Goal: Task Accomplishment & Management: Complete application form

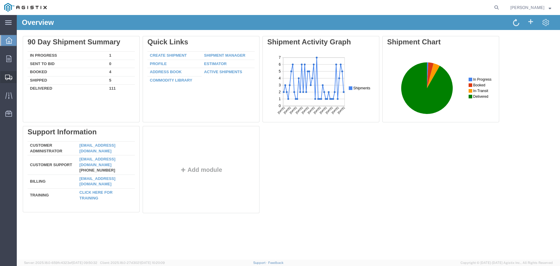
click at [0, 0] on span "Create Shipment" at bounding box center [0, 0] width 0 height 0
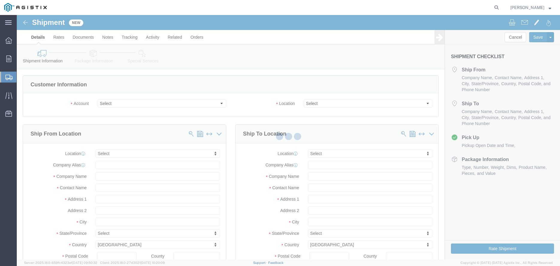
select select
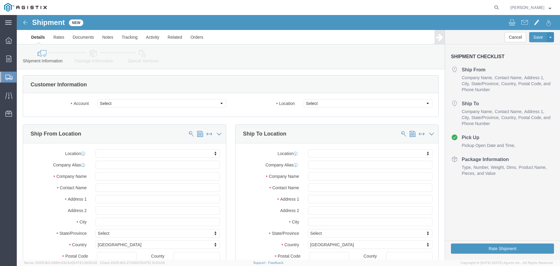
click div "Customer Information"
click select "Select PG&E Valmont Industries Inc"
select select "9596"
click option "PG&E"
select select "PURCHORD"
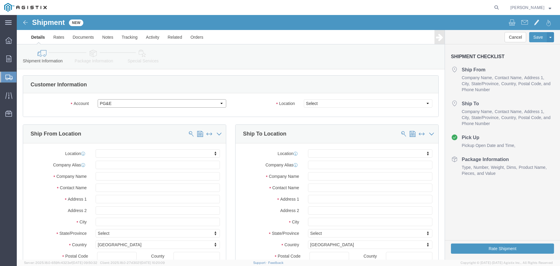
select select
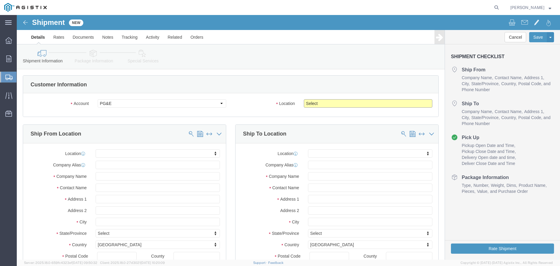
click select "Select All Others Fremont DC Fresno DC Wheatland DC"
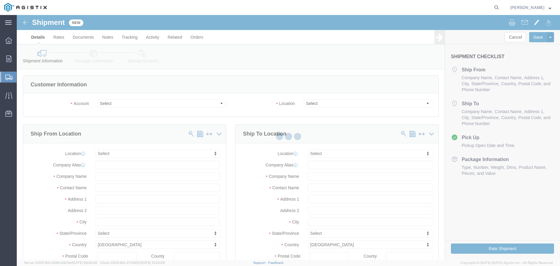
click div
select select
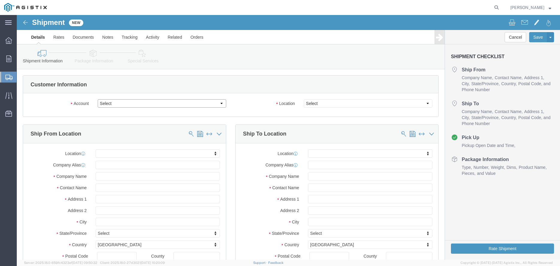
click select "Select PG&E Valmont Industries Inc"
select select "9596"
click option "PG&E"
select select "PURCHORD"
select select
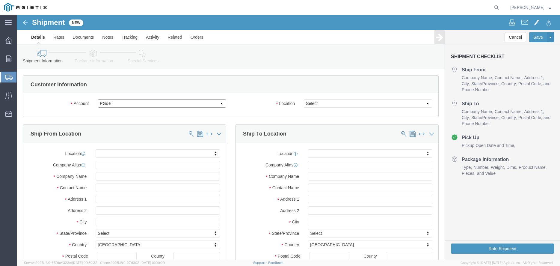
select select
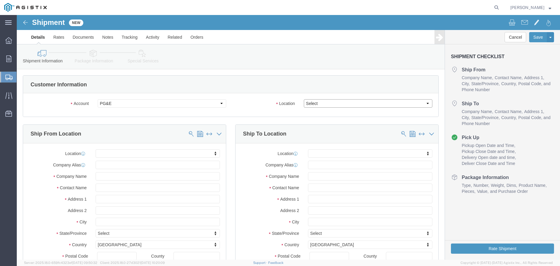
click select "Select"
select select "23082"
click option "All Others"
click body "Shipment New Details Rates Documents Notes Tracking Activity Related Orders Can…"
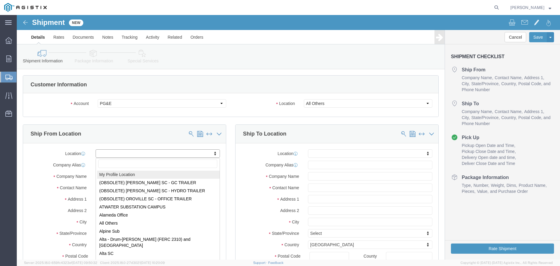
select select "MYPROFILE"
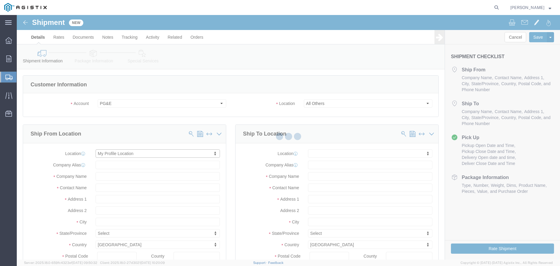
type input "[GEOGRAPHIC_DATA][PERSON_NAME]"
type input "68064"
type input "4023596480"
type input "[PERSON_NAME][EMAIL_ADDRESS][PERSON_NAME][DOMAIN_NAME]"
checkbox input "true"
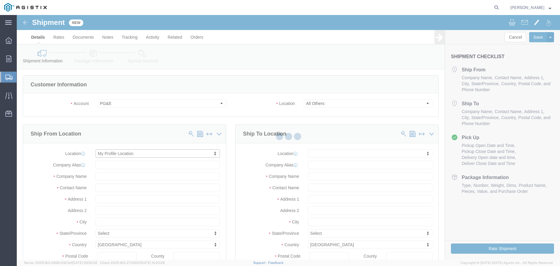
type input "Valmont Industries Inc"
type input "[PERSON_NAME]"
type input "VALLEY"
select select "NE"
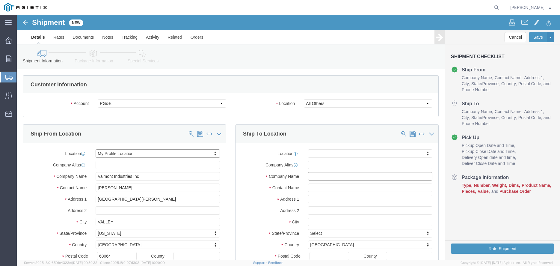
click input "text"
click div "Location My Profile Location (OBSOLETE) [PERSON_NAME] SC - GC TRAILER (OBSOLETE…"
click input "text"
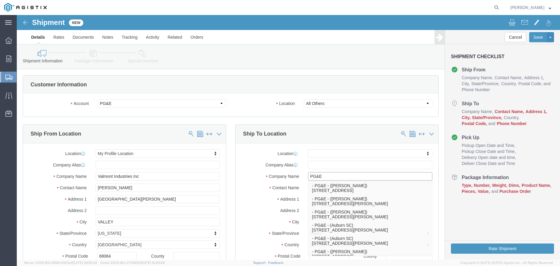
type input "PG&E"
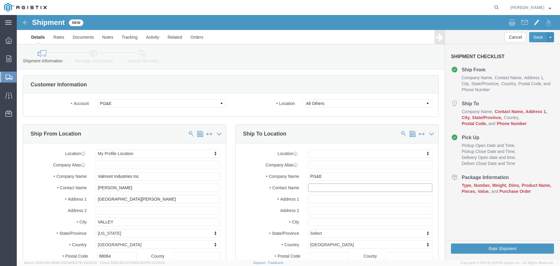
click input "text"
type input "TOWER [PERSON_NAME][GEOGRAPHIC_DATA]"
type input "[STREET_ADDRESS]"
select select
click input "text"
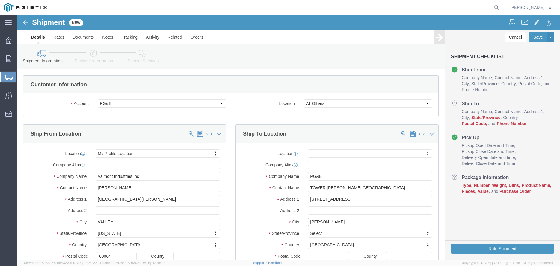
type input "[PERSON_NAME]"
select select
type input "C"
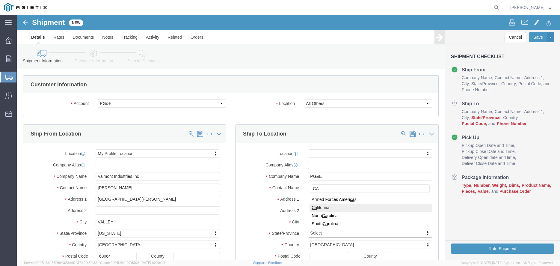
type input "CA"
select select
select select "CA"
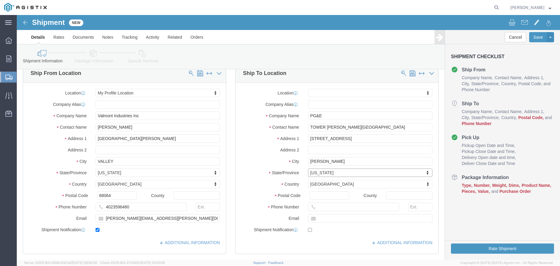
scroll to position [61, 0]
click input "Postal Code"
type input "95616"
select select
click input "text"
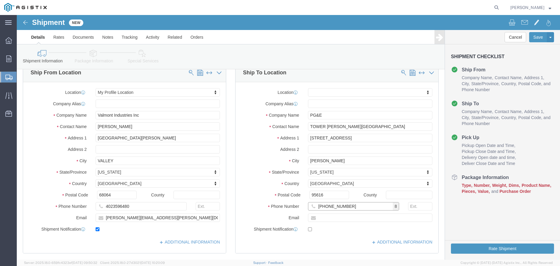
type input "[PHONE_NUMBER]"
click label "City"
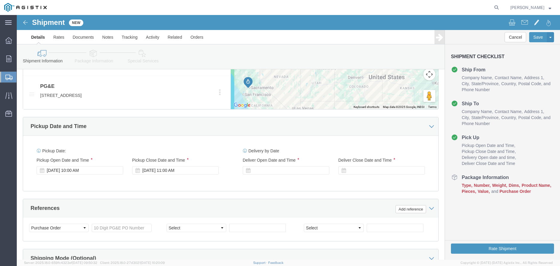
scroll to position [336, 0]
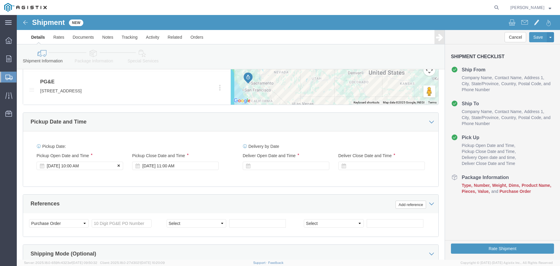
click icon
click div
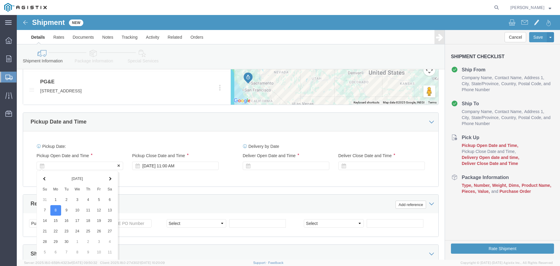
scroll to position [446, 0]
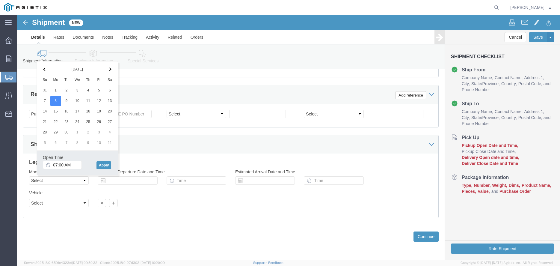
click div "Open Time 07:00 AM [DATE] 10:00 AM - [DATE] 10:00 AM Cancel Apply"
type input "7:00 AM"
click button "Apply"
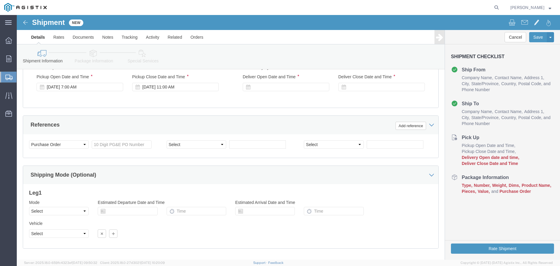
scroll to position [354, 0]
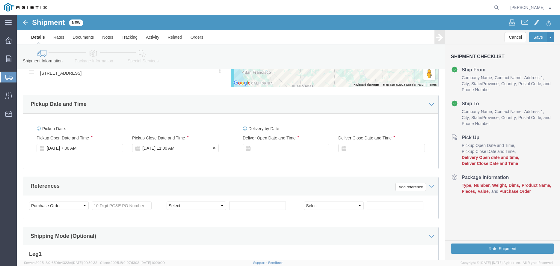
click div "[DATE] 11:00 AM"
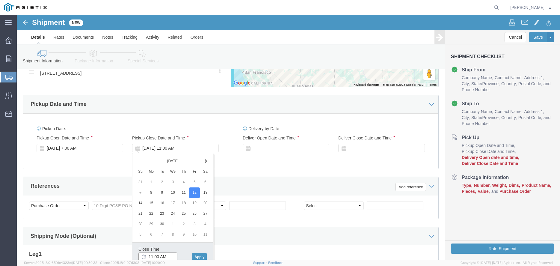
click input "11:00 AM"
type input "M"
type input "2:00 PM"
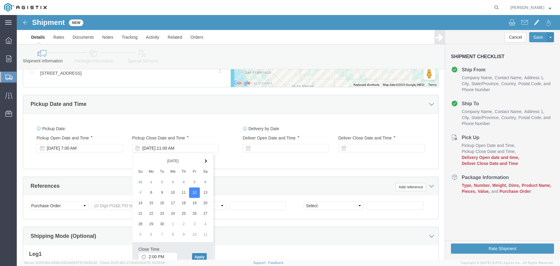
click button "Apply"
click div
click div "[DATE] 2:00 PM"
click button "Apply"
click div
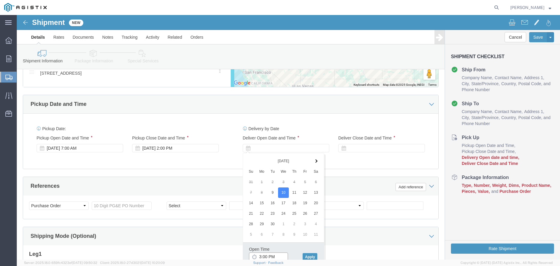
click input "3:00 PM"
type input "3"
type input "8:00 AM"
click button "Apply"
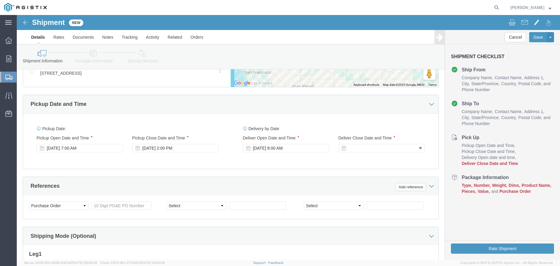
click div
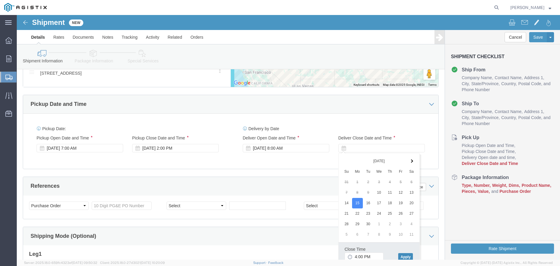
click button "Apply"
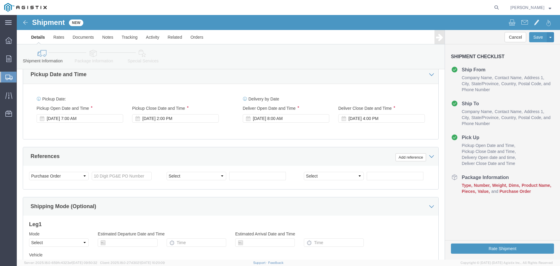
scroll to position [415, 0]
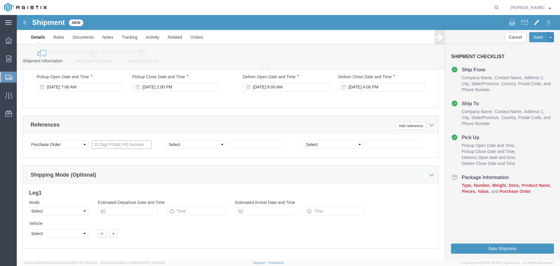
click input "text"
drag, startPoint x: 100, startPoint y: 130, endPoint x: 2, endPoint y: 176, distance: 108.0
click input "text"
type input "2700798389"
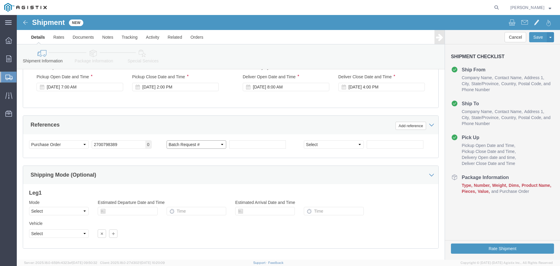
select select "BOL"
click input "text"
paste input "900246693"
type input "900246693"
click select "Select Account Type Activity ID Airline Appointment Number ASN Batch Request # …"
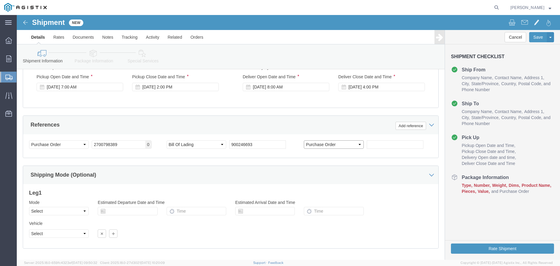
click option "Purchase Order"
click input "text"
click select "Select Account Type Activity ID Airline Appointment Number ASN Batch Request # …"
select select "CUSTREF"
click option "Customer Ref"
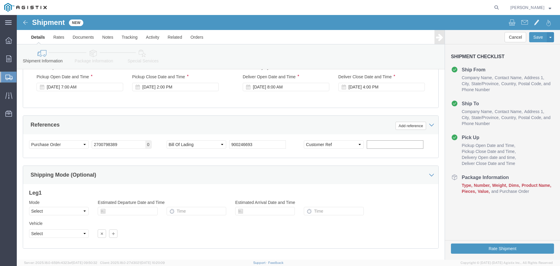
click input "text"
type input "7988"
click div "Shipping Mode (Optional)"
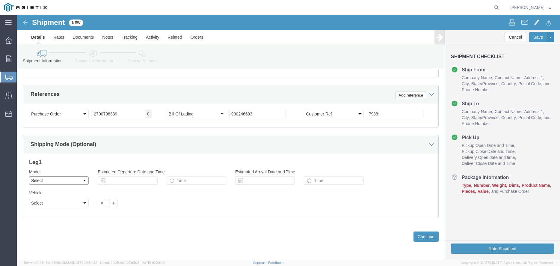
select select "TL"
click option "Truckload"
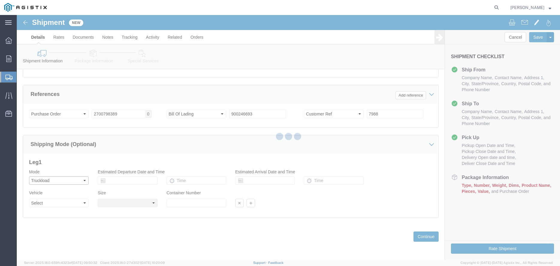
select select
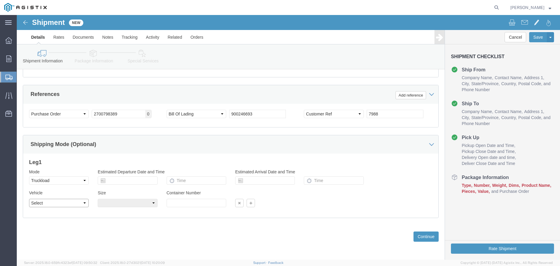
click select "Select 1-Ton (PSS) 10 Wheel 10 Yard Dump Truck 20 Yard Dump Truck Bobtail Botto…"
select select "FLBD"
click option "Flat Bed"
click select "Select 35 Feet 20 Feet 28 Feet 53 Feet 40 Feet 48 Feet"
select select "40FT"
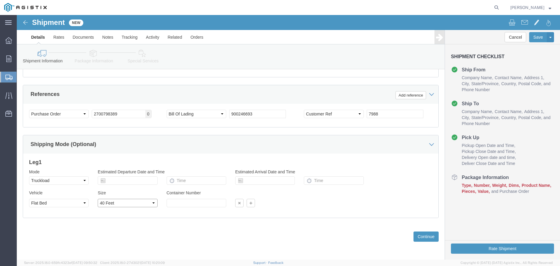
click option "40 Feet"
click button "Continue"
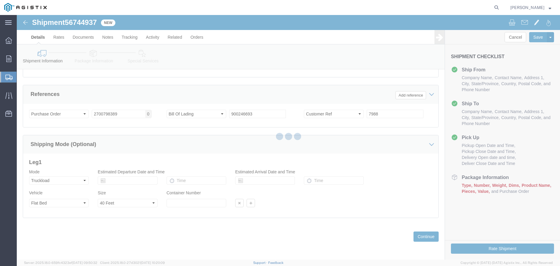
select select "55551"
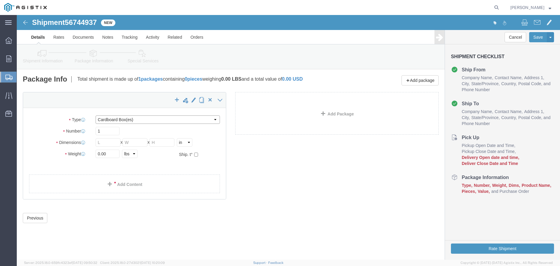
select select "NKCR"
click input "text"
type input "108"
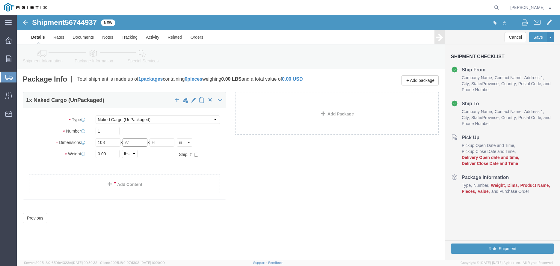
click input "text"
type input "12"
click input "12"
type input "16"
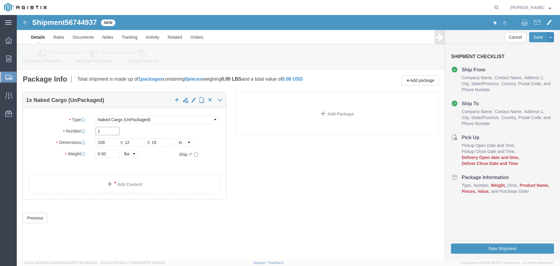
click input "1"
click link "Add Content"
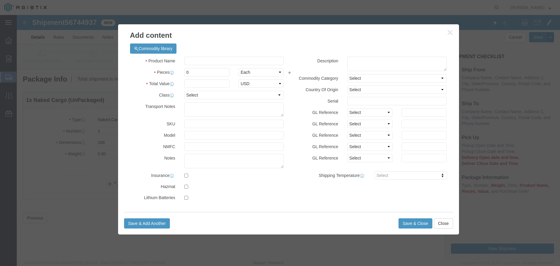
click div "Commodity library"
click input "text"
type input "p"
type input "POLE ARM ASSEMBLY"
type input "2"
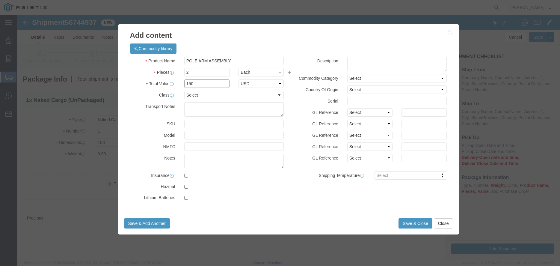
type input "150"
select select "USD"
click select "Select 50 55 60 65 70 85 92.5 100 125 175 250 300 400"
select select "65"
click option "65"
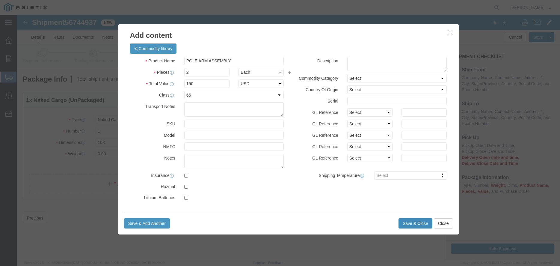
click button "Save & Close"
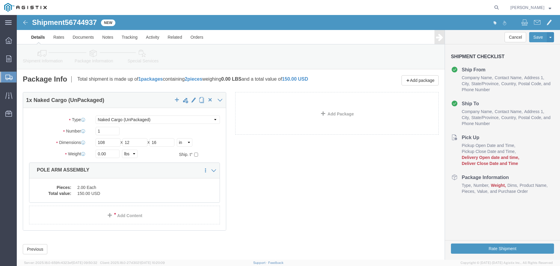
scroll to position [13, 0]
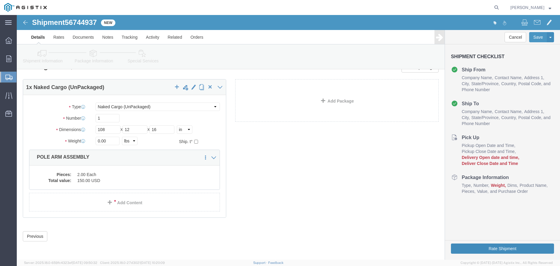
click button "Rate Shipment"
click button "Previous"
click button "Rate Shipment"
click body "Shipment 56744937 New Details Rates Documents Notes Tracking Activity Related O…"
click button "Rate Shipment"
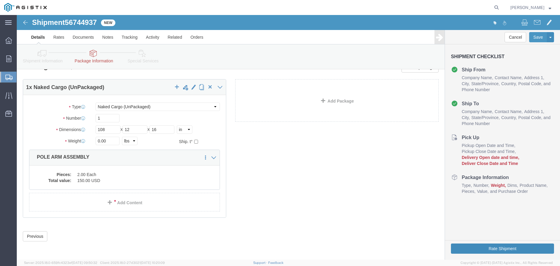
click body "Shipment 56744937 New Details Rates Documents Notes Tracking Activity Related O…"
click div "1 x Naked Cargo (UnPackaged) Package Type Select Bulk Bundle(s) Cardboard Box(e…"
click button "Previous"
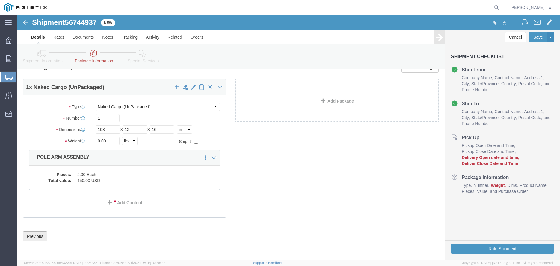
click button "Previous"
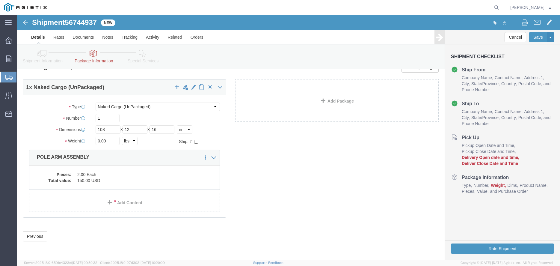
click span "Delivery Open date and time"
click h4 "Pick Up"
click link "Save As Template"
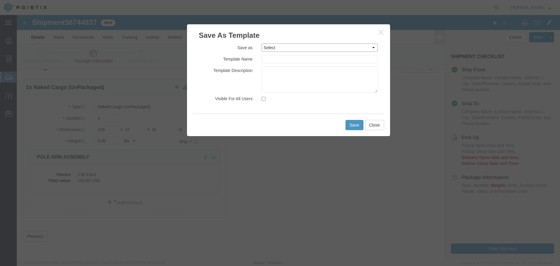
click select "Select 2700907896 2700941317 2700964626 2701098534 2701143624 2701155440 350134…"
click input "text"
type input "2700798389"
click textarea
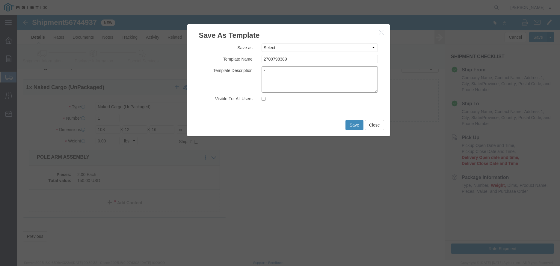
type textarea "-"
click button "Save"
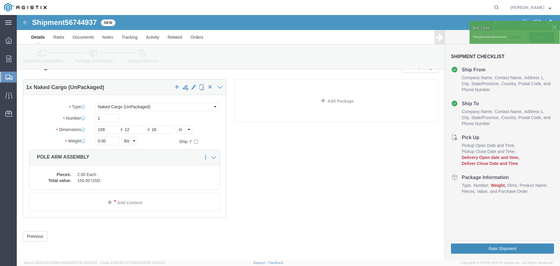
click button "Rate Shipment"
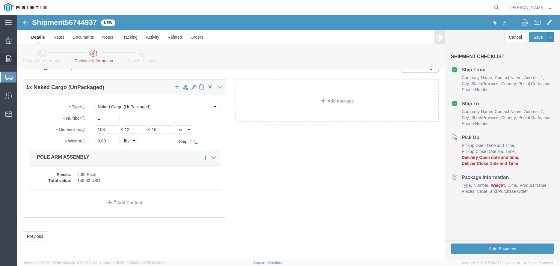
click at [7, 60] on icon at bounding box center [8, 58] width 5 height 7
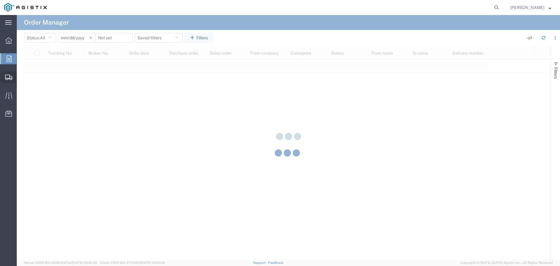
click at [7, 74] on svg-icon at bounding box center [8, 77] width 7 height 6
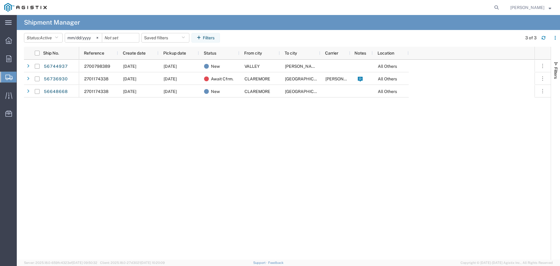
click at [0, 0] on span "Create from Template" at bounding box center [0, 0] width 0 height 0
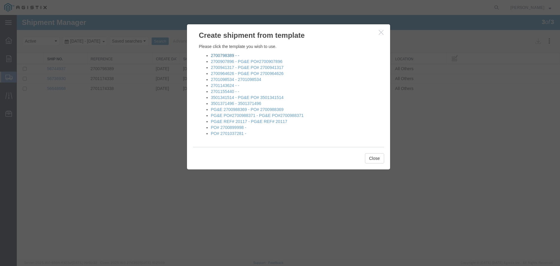
click at [224, 55] on link "2700798389 - -" at bounding box center [225, 55] width 28 height 5
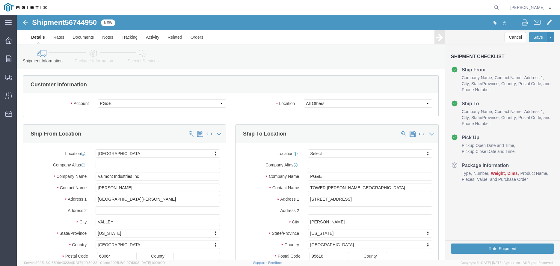
select select "55551"
select select
click at [21, 77] on span "Shipments" at bounding box center [18, 77] width 4 height 12
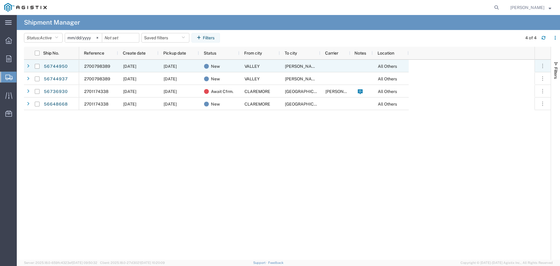
click at [104, 67] on span "2700798389" at bounding box center [97, 66] width 26 height 5
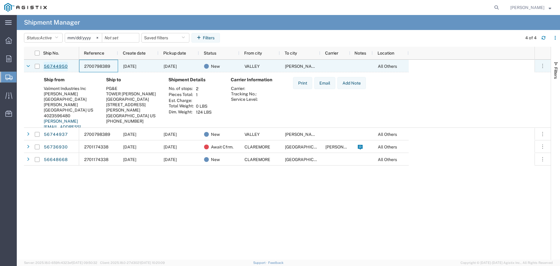
click at [55, 65] on link "56744950" at bounding box center [55, 67] width 25 height 10
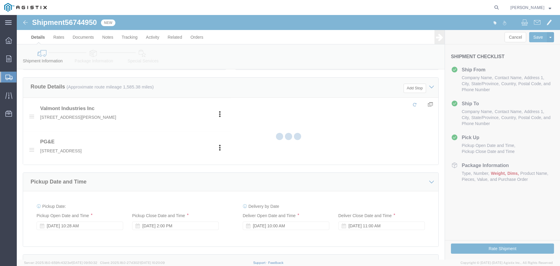
select select "55551"
select select
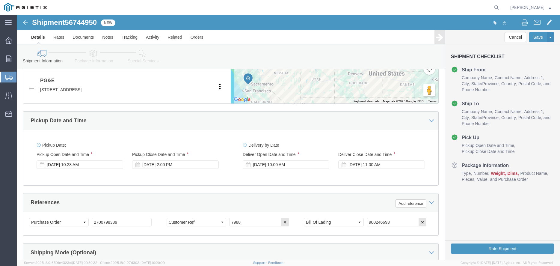
scroll to position [414, 0]
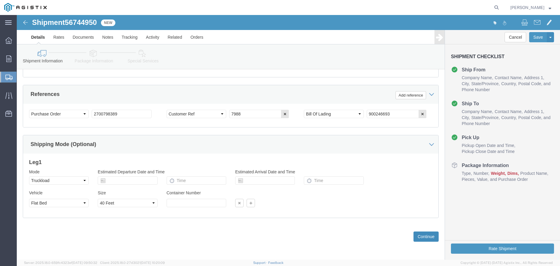
click button "Continue"
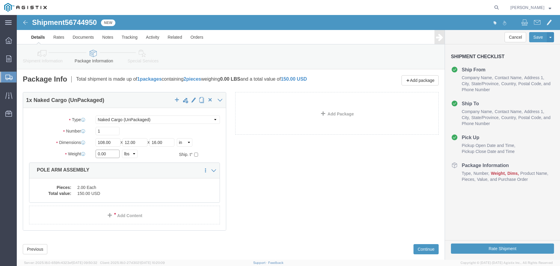
click input "0.00"
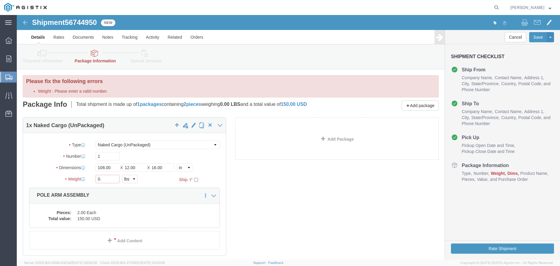
type input "0"
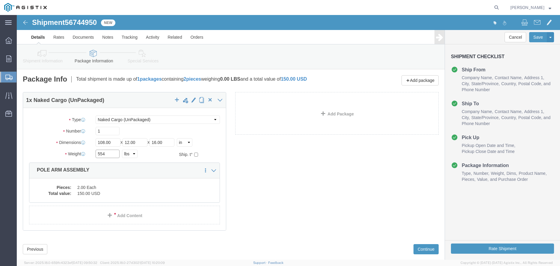
type input "554"
click div "1 x Naked Cargo (UnPackaged) Package Type Select Bulk Bundle(s) Cardboard Box(e…"
click button "Continue"
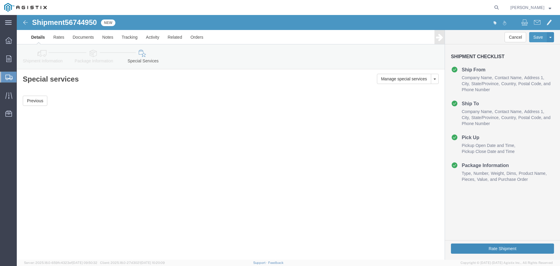
click button "Rate Shipment"
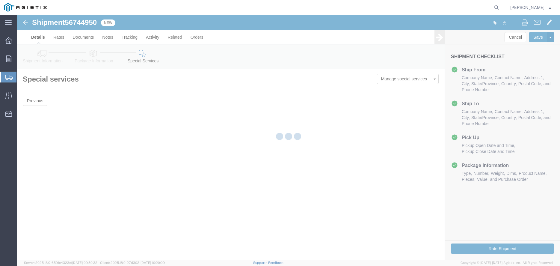
click div
drag, startPoint x: 51, startPoint y: 8, endPoint x: 90, endPoint y: 37, distance: 49.0
click div
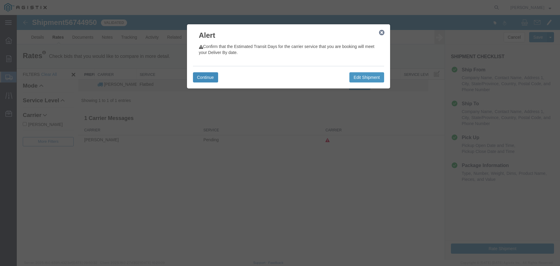
click at [200, 79] on button "Continue" at bounding box center [205, 77] width 25 height 10
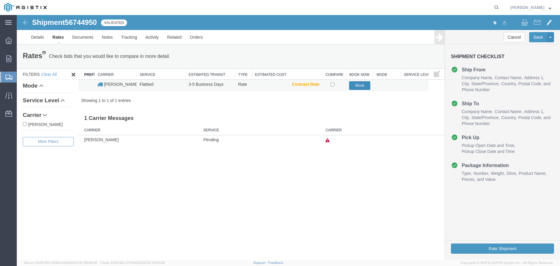
click at [358, 85] on button "Book" at bounding box center [359, 85] width 21 height 9
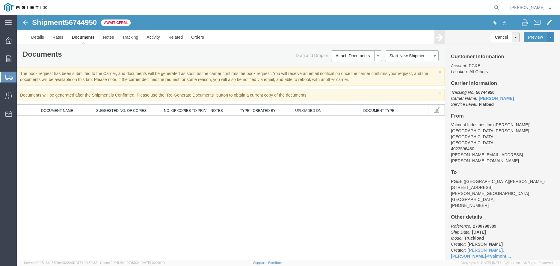
click at [77, 158] on div "Shipment 56744950 0 of 0 Await Cfrm. Details Rates Documents Notes Tracking Act…" at bounding box center [288, 137] width 543 height 244
